Goal: Task Accomplishment & Management: Manage account settings

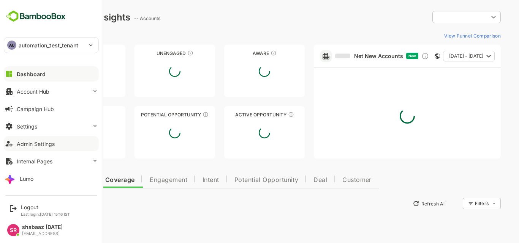
type input "**********"
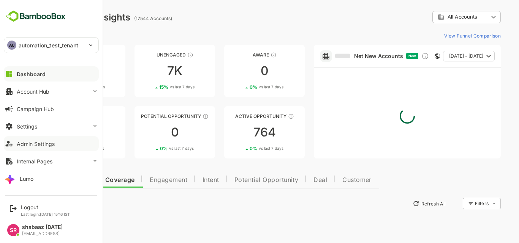
click at [24, 146] on div "Admin Settings" at bounding box center [36, 144] width 38 height 6
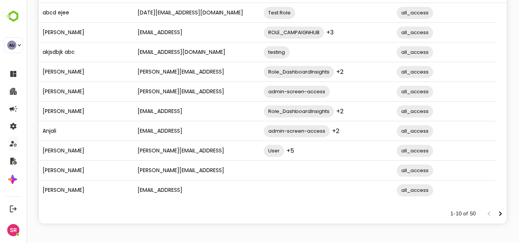
scroll to position [82, 0]
click at [496, 213] on icon "Next page" at bounding box center [500, 214] width 9 height 9
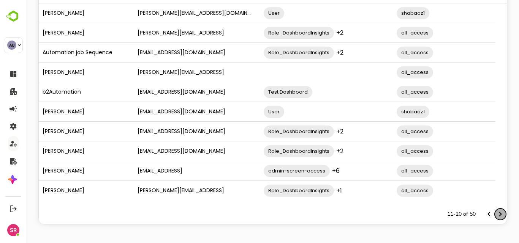
click at [496, 213] on icon "Next page" at bounding box center [500, 214] width 9 height 9
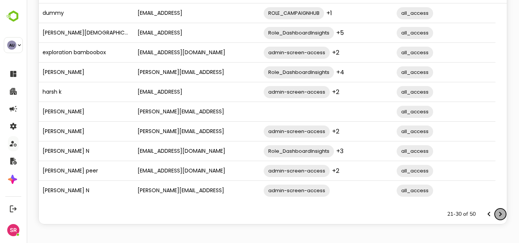
click at [496, 213] on icon "Next page" at bounding box center [500, 214] width 9 height 9
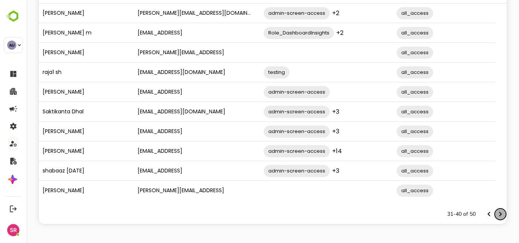
click at [496, 213] on icon "Next page" at bounding box center [500, 214] width 9 height 9
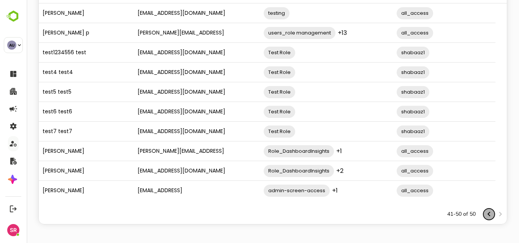
click at [486, 216] on icon "Previous page" at bounding box center [488, 214] width 9 height 9
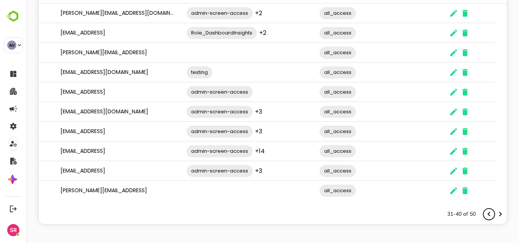
scroll to position [0, 77]
click at [454, 172] on icon "The User Data" at bounding box center [453, 171] width 7 height 7
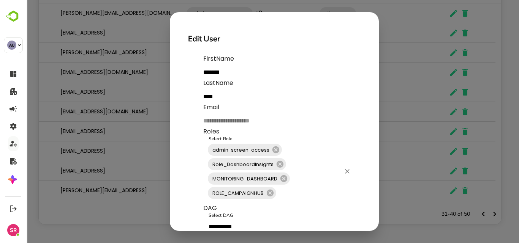
scroll to position [49, 0]
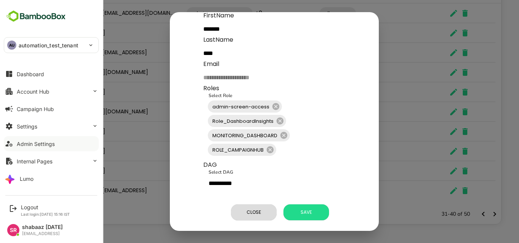
click at [34, 149] on button "Admin Settings" at bounding box center [51, 143] width 95 height 15
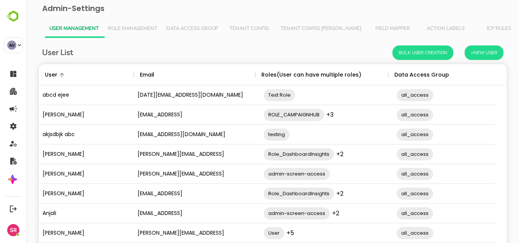
scroll to position [82, 0]
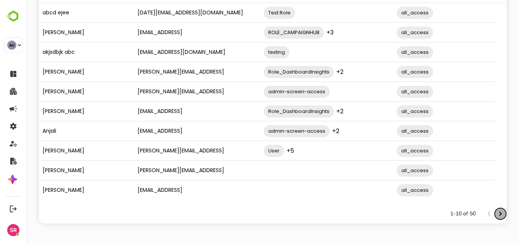
click at [499, 213] on icon "Next page" at bounding box center [500, 214] width 3 height 5
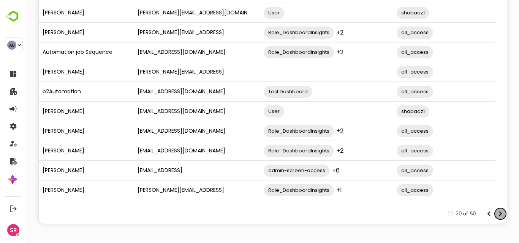
click at [499, 213] on icon "Next page" at bounding box center [500, 214] width 3 height 5
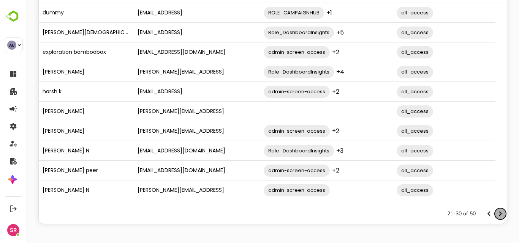
click at [499, 213] on icon "Next page" at bounding box center [500, 214] width 3 height 5
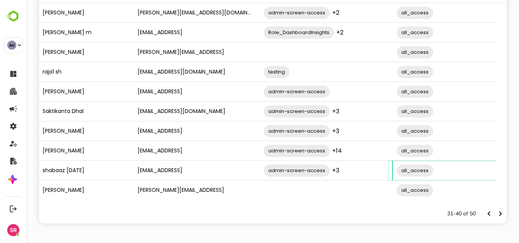
click at [472, 175] on input "The User Data" at bounding box center [477, 171] width 87 height 14
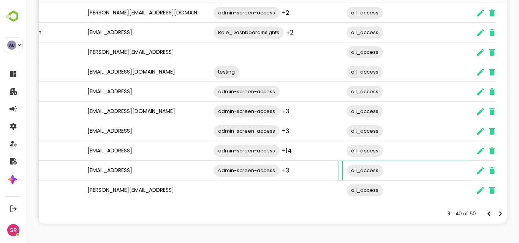
scroll to position [0, 77]
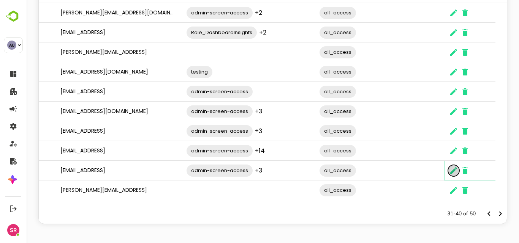
click at [454, 172] on icon "The User Data" at bounding box center [453, 170] width 9 height 9
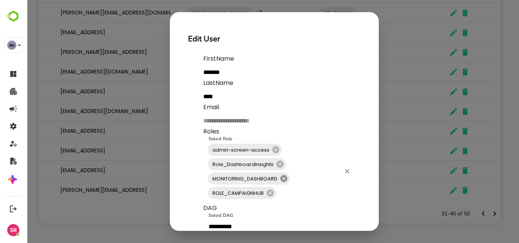
click at [284, 180] on icon at bounding box center [283, 178] width 7 height 7
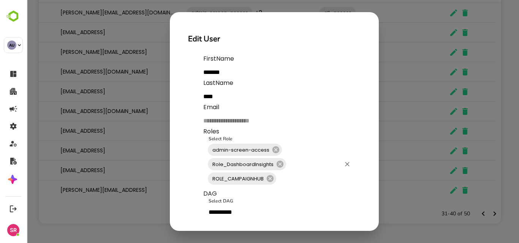
scroll to position [35, 0]
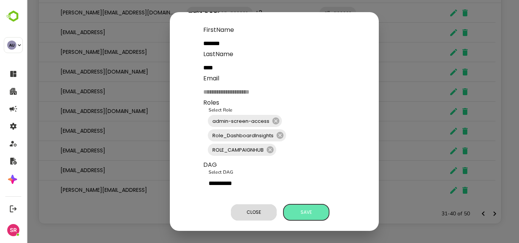
click at [304, 208] on span "Save" at bounding box center [306, 213] width 38 height 10
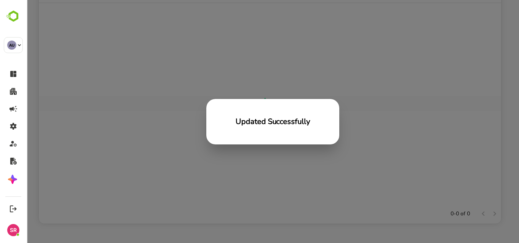
scroll to position [6, 6]
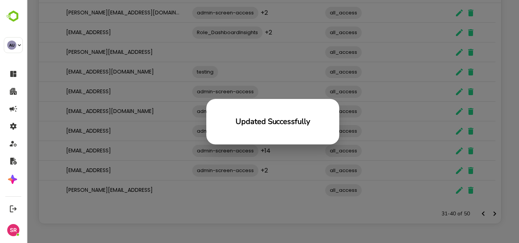
click at [168, 109] on div "Updated Successfully" at bounding box center [273, 121] width 492 height 243
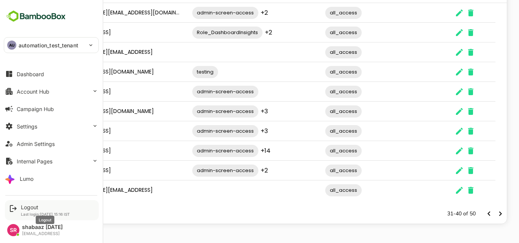
click at [30, 205] on div "Logout" at bounding box center [45, 207] width 49 height 6
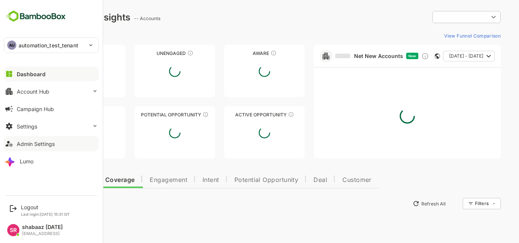
click at [29, 141] on div "Admin Settings" at bounding box center [36, 144] width 38 height 6
type input "**********"
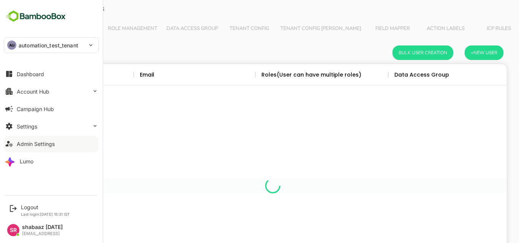
scroll to position [217, 457]
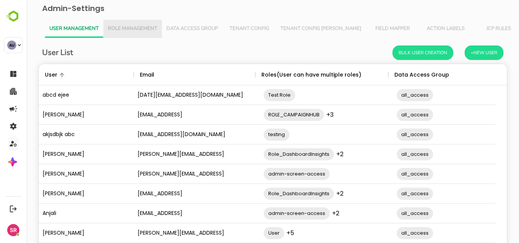
click at [120, 30] on span "Role Management" at bounding box center [132, 29] width 49 height 6
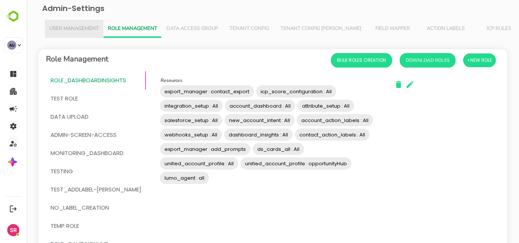
click at [82, 23] on button "User Management" at bounding box center [74, 29] width 58 height 18
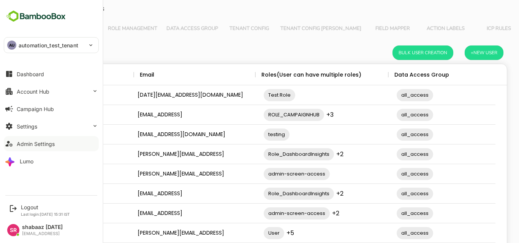
click at [27, 146] on div "Admin Settings" at bounding box center [36, 144] width 38 height 6
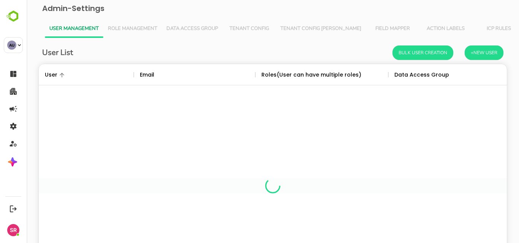
scroll to position [217, 457]
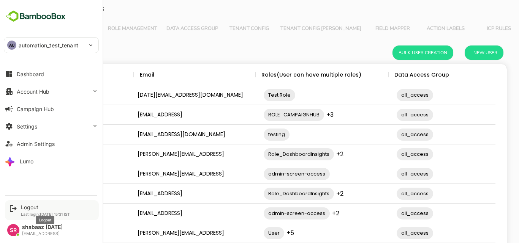
click at [27, 207] on div "Logout" at bounding box center [45, 207] width 49 height 6
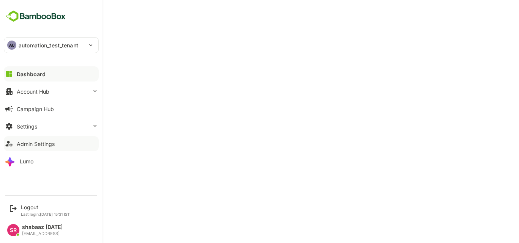
click at [37, 145] on div "Admin Settings" at bounding box center [36, 144] width 38 height 6
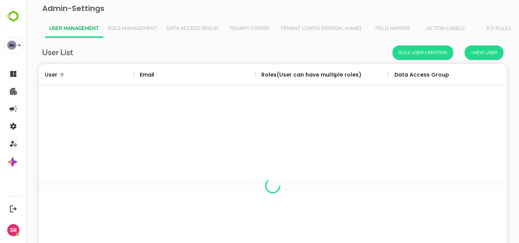
scroll to position [217, 457]
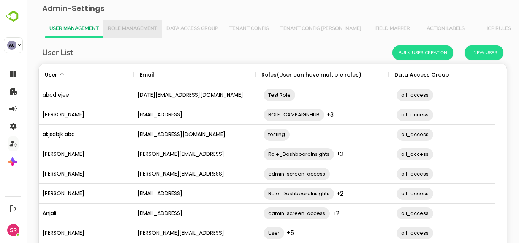
click at [130, 26] on span "Role Management" at bounding box center [132, 29] width 49 height 6
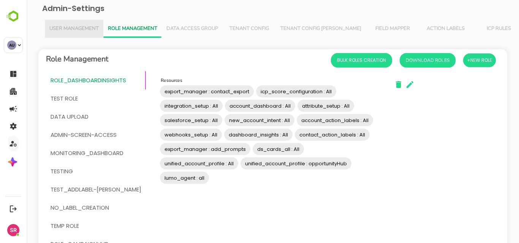
click at [78, 30] on span "User Management" at bounding box center [73, 29] width 49 height 6
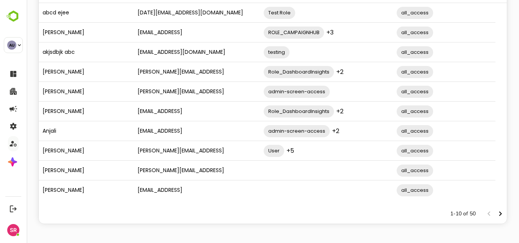
scroll to position [0, 0]
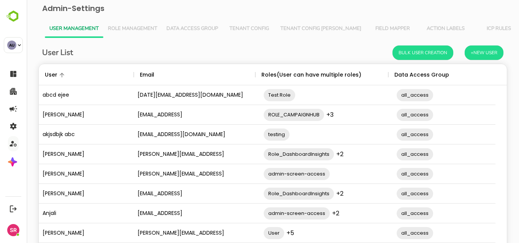
click at [131, 30] on span "Role Management" at bounding box center [132, 29] width 49 height 6
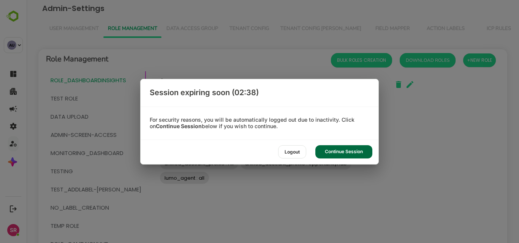
click at [352, 148] on div "Continue Session" at bounding box center [343, 151] width 57 height 13
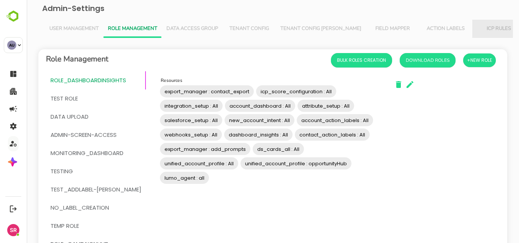
click at [477, 31] on span "ICP Rules" at bounding box center [499, 29] width 44 height 6
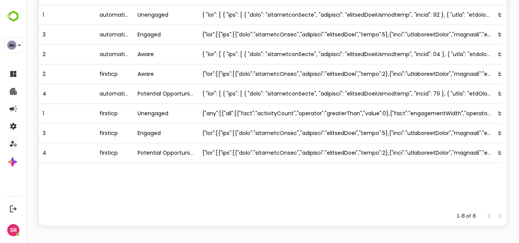
scroll to position [82, 0]
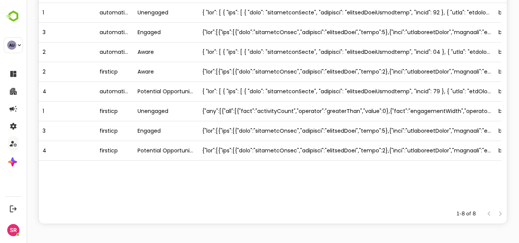
click at [131, 140] on div "firsticp" at bounding box center [115, 132] width 38 height 20
click at [135, 139] on div "Engaged" at bounding box center [166, 132] width 65 height 20
click at [273, 123] on div at bounding box center [346, 132] width 296 height 20
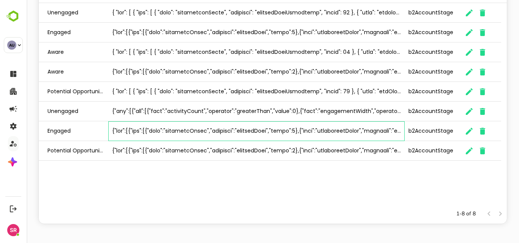
scroll to position [0, 0]
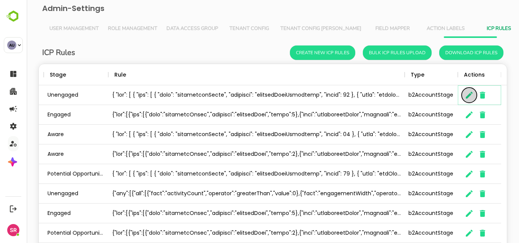
click at [470, 91] on icon "button" at bounding box center [469, 95] width 9 height 9
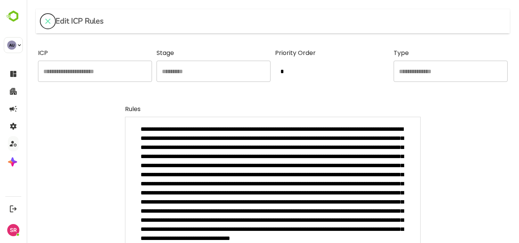
click at [46, 17] on icon "close" at bounding box center [47, 21] width 9 height 9
type textarea "*"
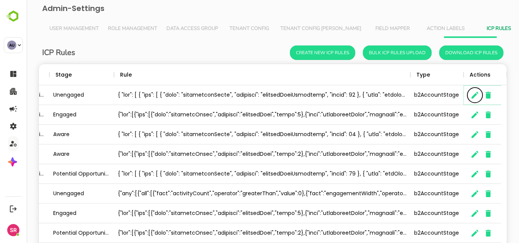
scroll to position [6, 6]
click at [115, 27] on span "Role Management" at bounding box center [132, 29] width 49 height 6
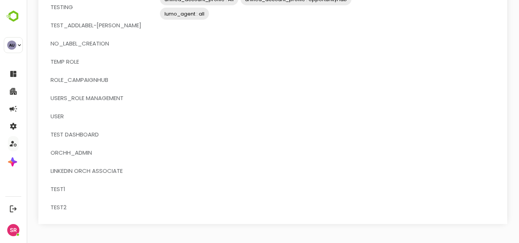
scroll to position [0, 0]
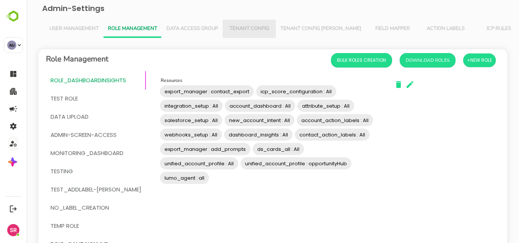
click at [241, 28] on span "Tenant Config" at bounding box center [249, 29] width 44 height 6
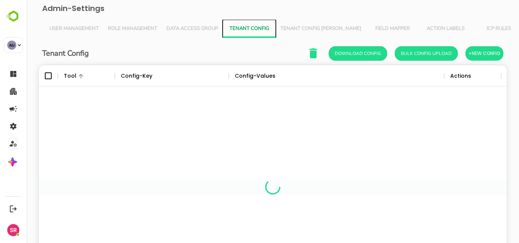
scroll to position [217, 457]
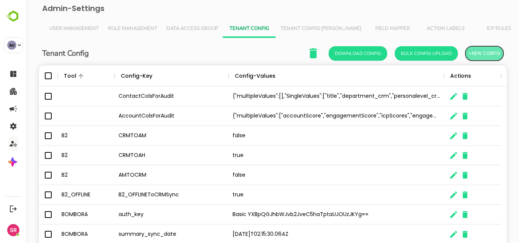
click at [474, 52] on span "+New Config" at bounding box center [484, 54] width 32 height 10
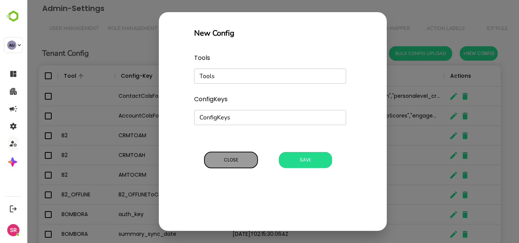
click at [219, 161] on span "Close" at bounding box center [231, 160] width 46 height 10
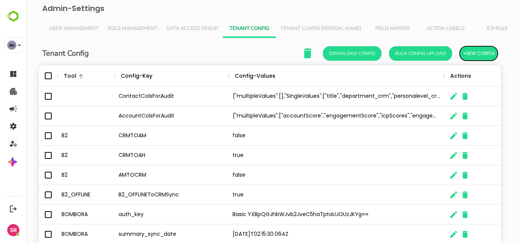
scroll to position [6, 6]
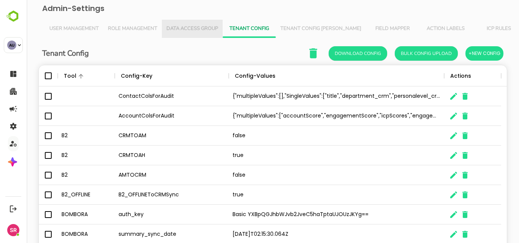
click at [197, 27] on span "Data Access Group" at bounding box center [192, 29] width 52 height 6
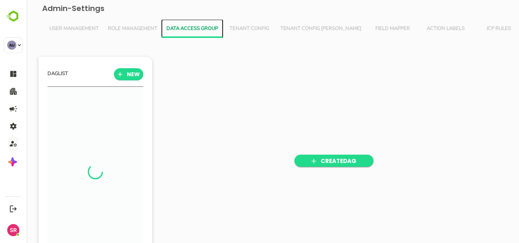
scroll to position [168, 94]
click at [124, 70] on span "NEW" at bounding box center [128, 75] width 17 height 10
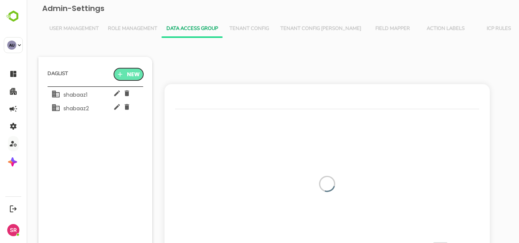
click at [127, 76] on span "NEW" at bounding box center [128, 75] width 17 height 10
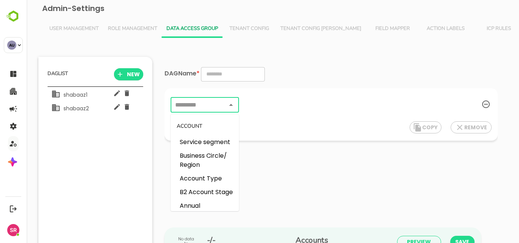
click at [202, 106] on input "text" at bounding box center [198, 105] width 51 height 11
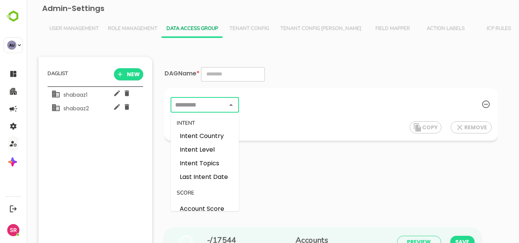
scroll to position [711, 0]
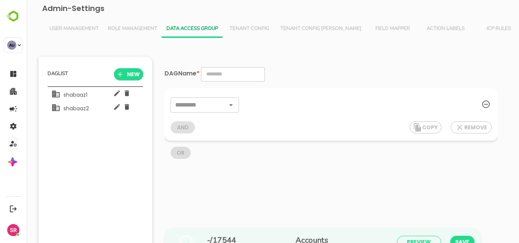
click at [278, 133] on div "AND COPY REMOVE" at bounding box center [331, 127] width 321 height 14
click at [135, 38] on button "Role Management" at bounding box center [132, 29] width 58 height 18
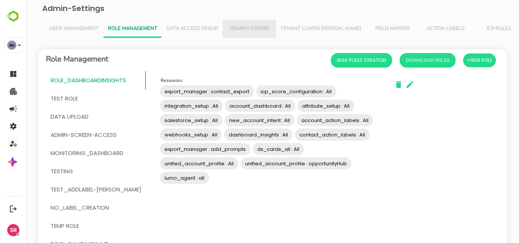
click at [236, 32] on button "Tenant Config" at bounding box center [249, 29] width 53 height 18
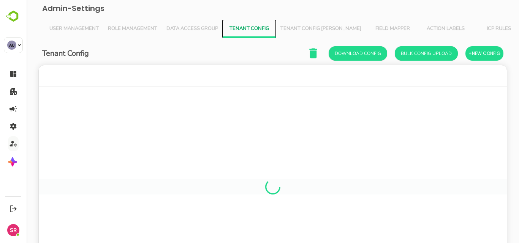
scroll to position [217, 457]
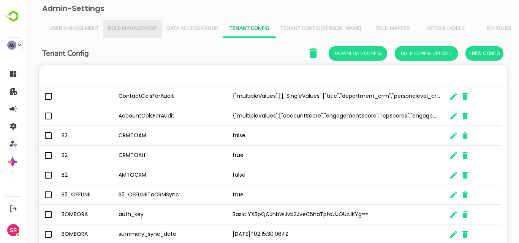
click at [140, 26] on span "Role Management" at bounding box center [132, 29] width 49 height 6
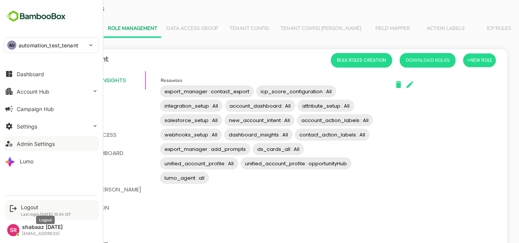
click at [34, 208] on div "Logout" at bounding box center [46, 207] width 50 height 6
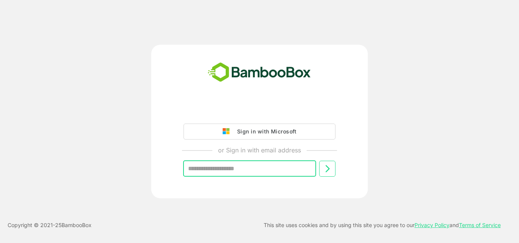
click at [232, 169] on input "text" at bounding box center [249, 169] width 133 height 16
type input "**********"
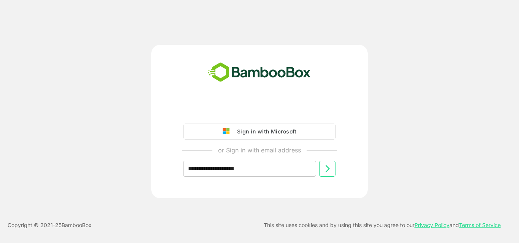
click at [328, 168] on icon at bounding box center [328, 168] width 4 height 7
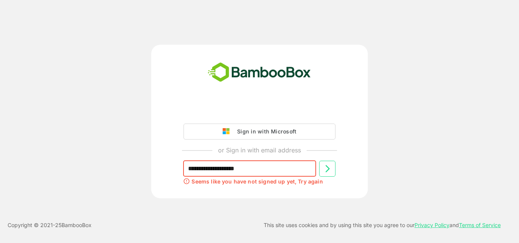
click at [213, 172] on input "**********" at bounding box center [249, 169] width 133 height 16
type input "**********"
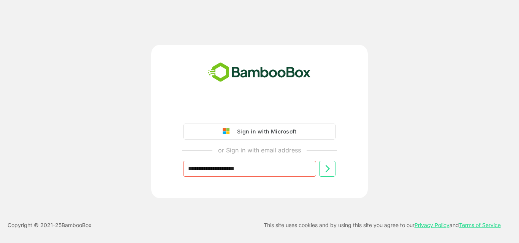
click at [325, 171] on icon at bounding box center [327, 168] width 9 height 9
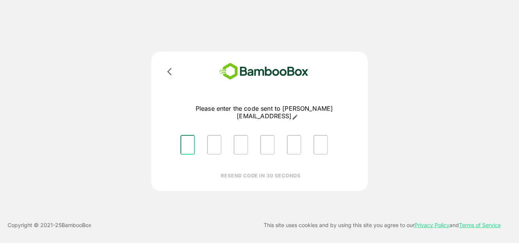
click at [182, 136] on input "Please enter OTP character 1" at bounding box center [187, 145] width 14 height 20
type input "*"
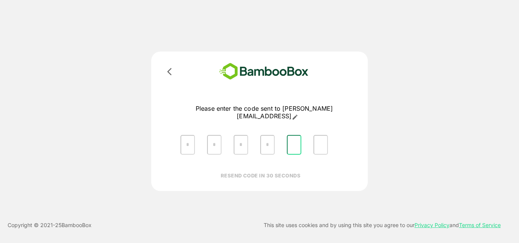
type input "*"
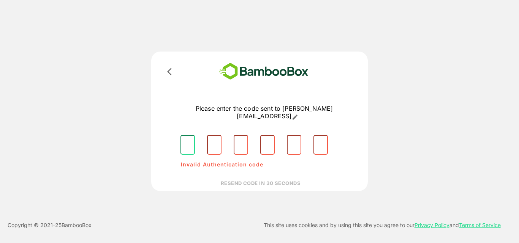
click at [184, 139] on input "Please enter OTP character 1" at bounding box center [187, 145] width 14 height 20
type input "*"
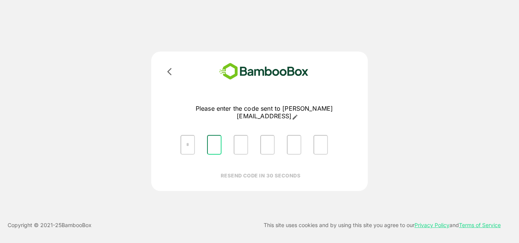
type input "*"
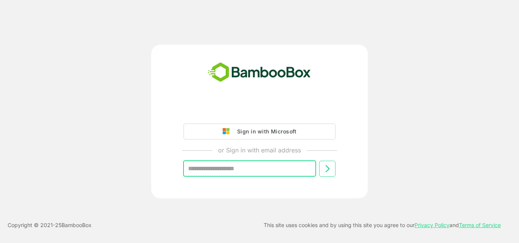
click at [223, 174] on input "text" at bounding box center [249, 169] width 133 height 16
type input "**********"
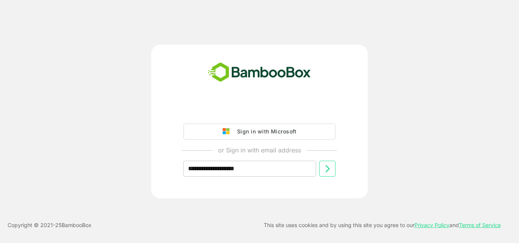
click at [332, 173] on button at bounding box center [327, 169] width 16 height 16
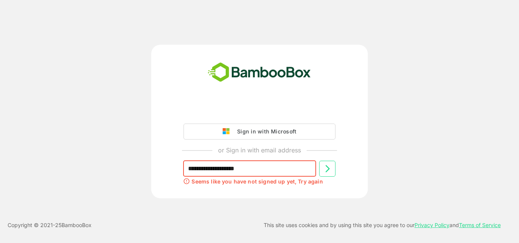
click at [212, 168] on input "**********" at bounding box center [249, 169] width 133 height 16
click at [204, 169] on input "**********" at bounding box center [249, 169] width 133 height 16
type input "**********"
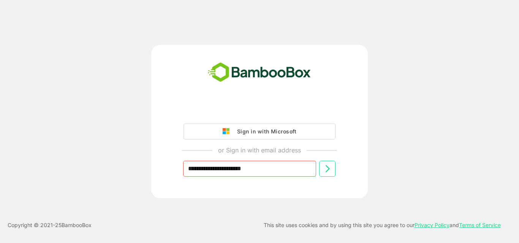
click at [324, 171] on icon at bounding box center [327, 168] width 9 height 9
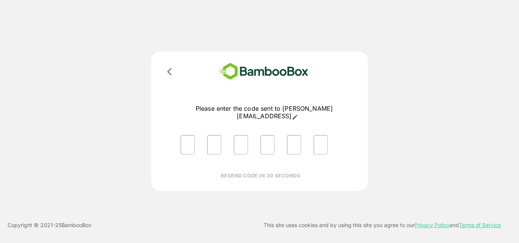
click at [172, 76] on icon at bounding box center [169, 71] width 9 height 9
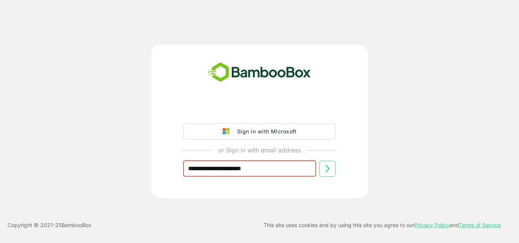
click at [222, 166] on input "**********" at bounding box center [249, 169] width 133 height 16
type input "**********"
click at [332, 171] on icon at bounding box center [327, 168] width 9 height 9
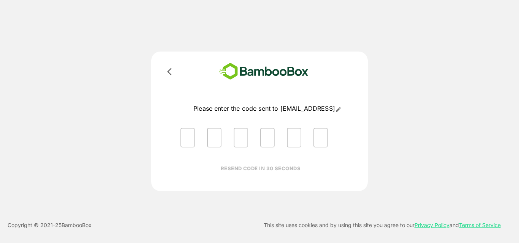
click at [174, 71] on div at bounding box center [259, 72] width 189 height 22
click at [171, 71] on icon at bounding box center [169, 71] width 9 height 9
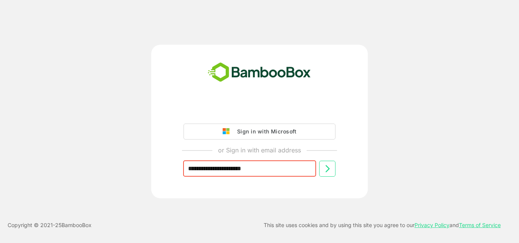
click at [218, 167] on input "**********" at bounding box center [249, 169] width 133 height 16
click at [219, 168] on input "**********" at bounding box center [249, 169] width 133 height 16
type input "**********"
click at [328, 173] on icon at bounding box center [327, 168] width 9 height 9
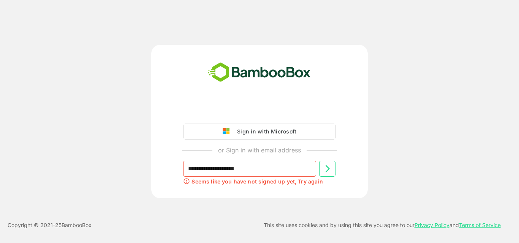
click at [270, 136] on div "Sign in with Microsoft" at bounding box center [264, 132] width 63 height 10
click at [242, 130] on div "Sign in with Microsoft" at bounding box center [264, 132] width 63 height 10
